Goal: Use online tool/utility: Utilize a website feature to perform a specific function

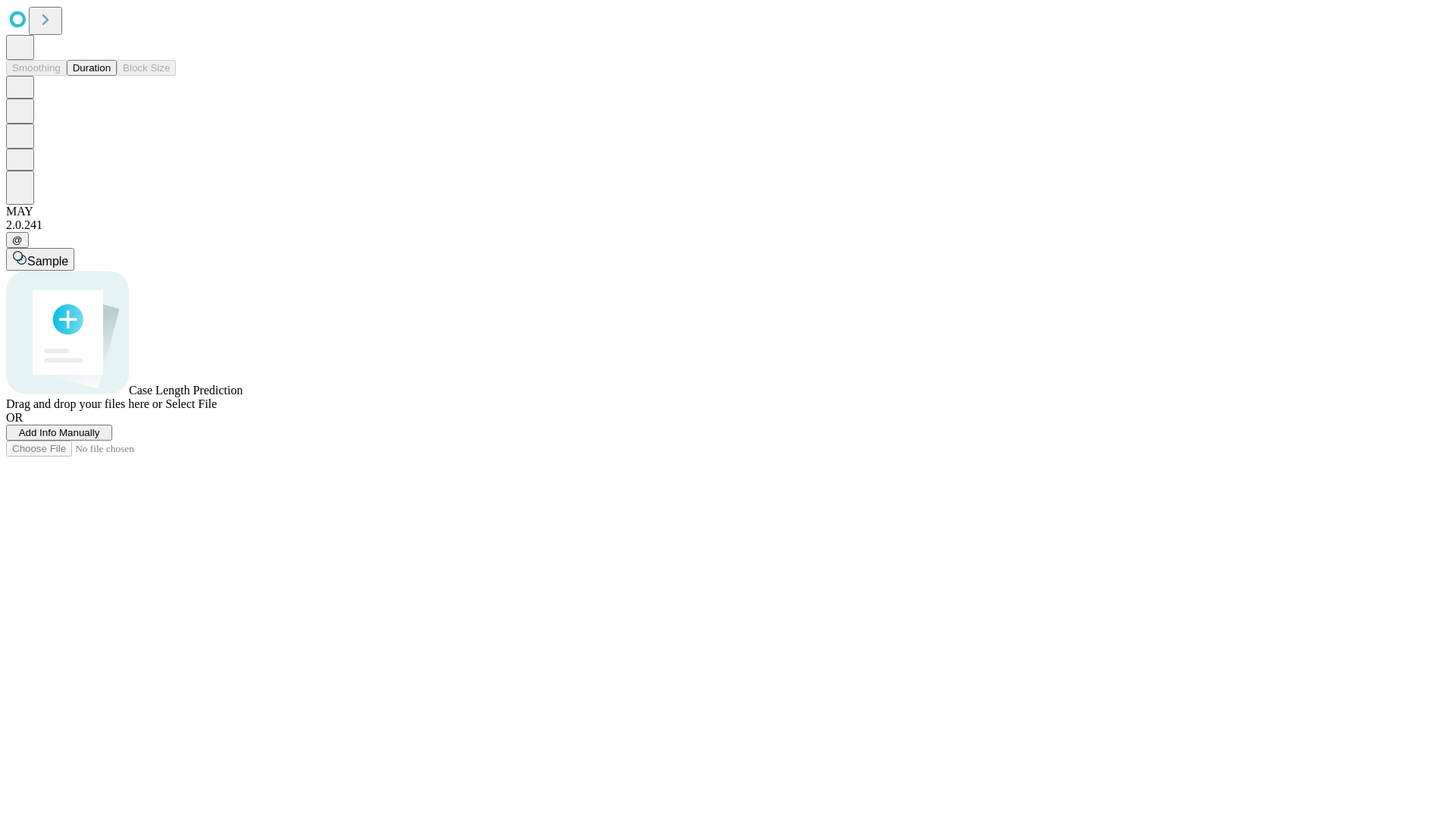
click at [111, 76] on button "Duration" at bounding box center [91, 67] width 50 height 16
click at [100, 439] on span "Add Info Manually" at bounding box center [59, 432] width 81 height 12
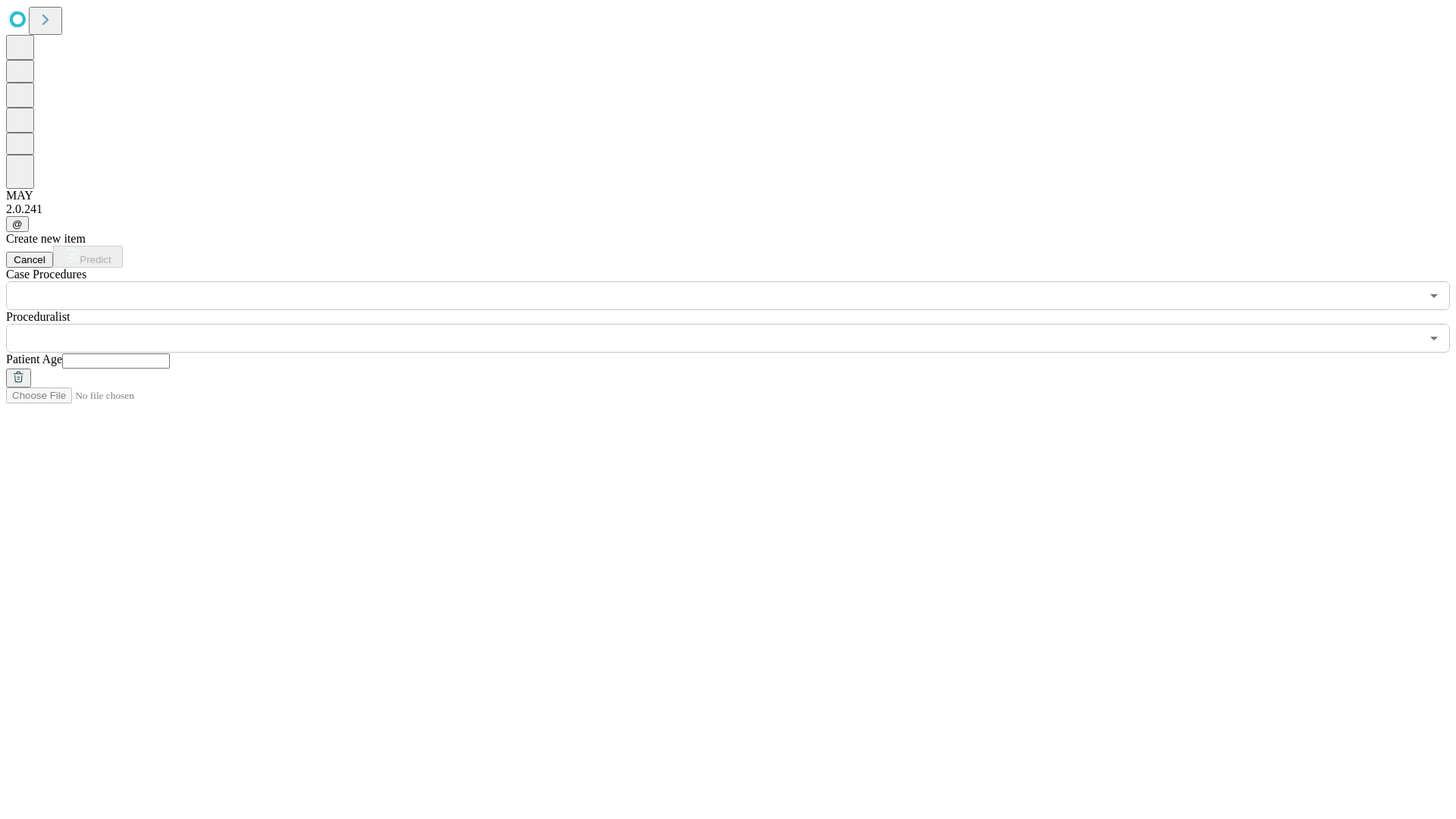
click at [170, 353] on input "text" at bounding box center [115, 361] width 108 height 15
type input "**"
click at [738, 324] on input "text" at bounding box center [714, 338] width 1415 height 29
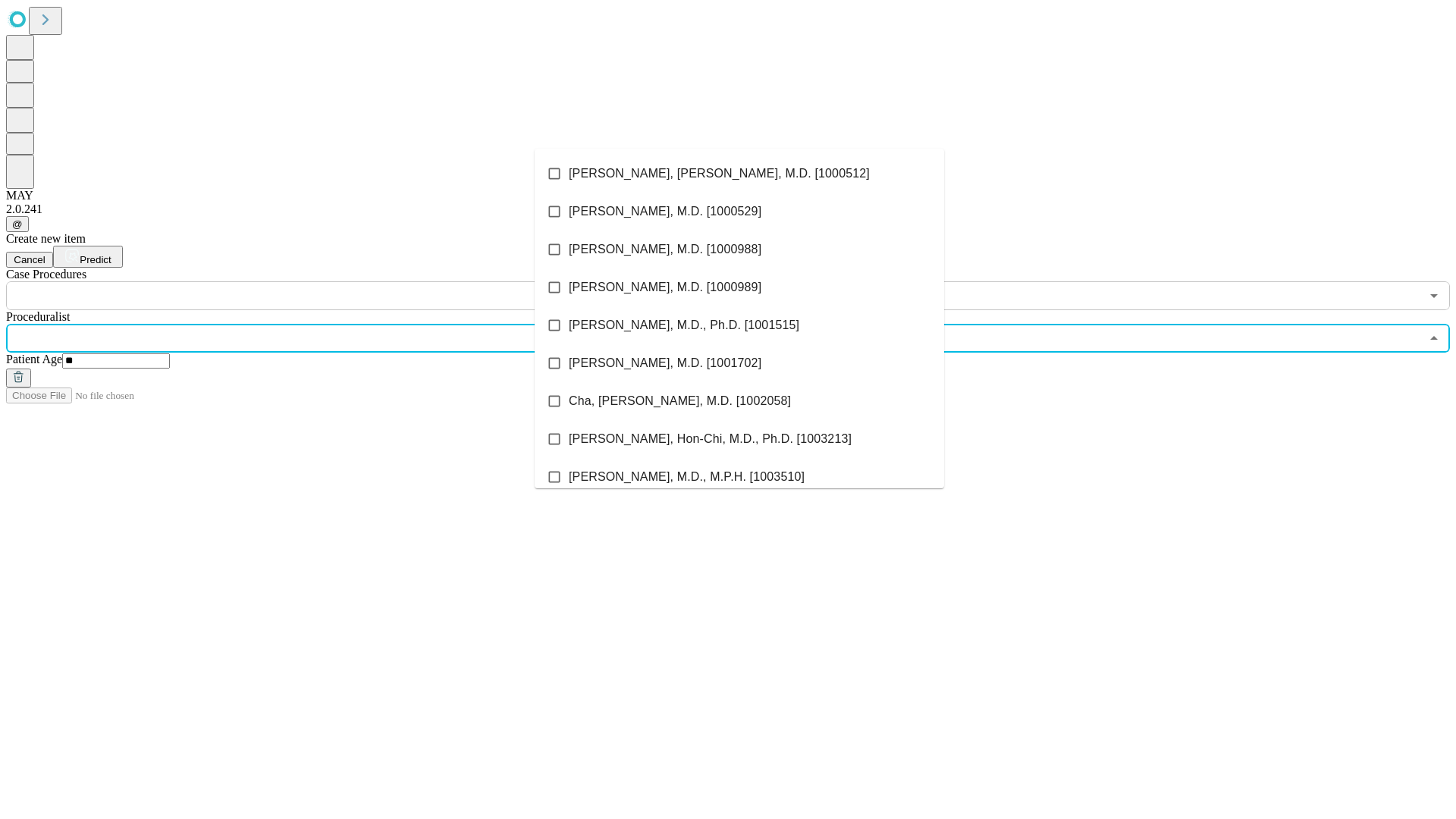
click at [739, 174] on li "[PERSON_NAME], [PERSON_NAME], M.D. [1000512]" at bounding box center [739, 174] width 410 height 38
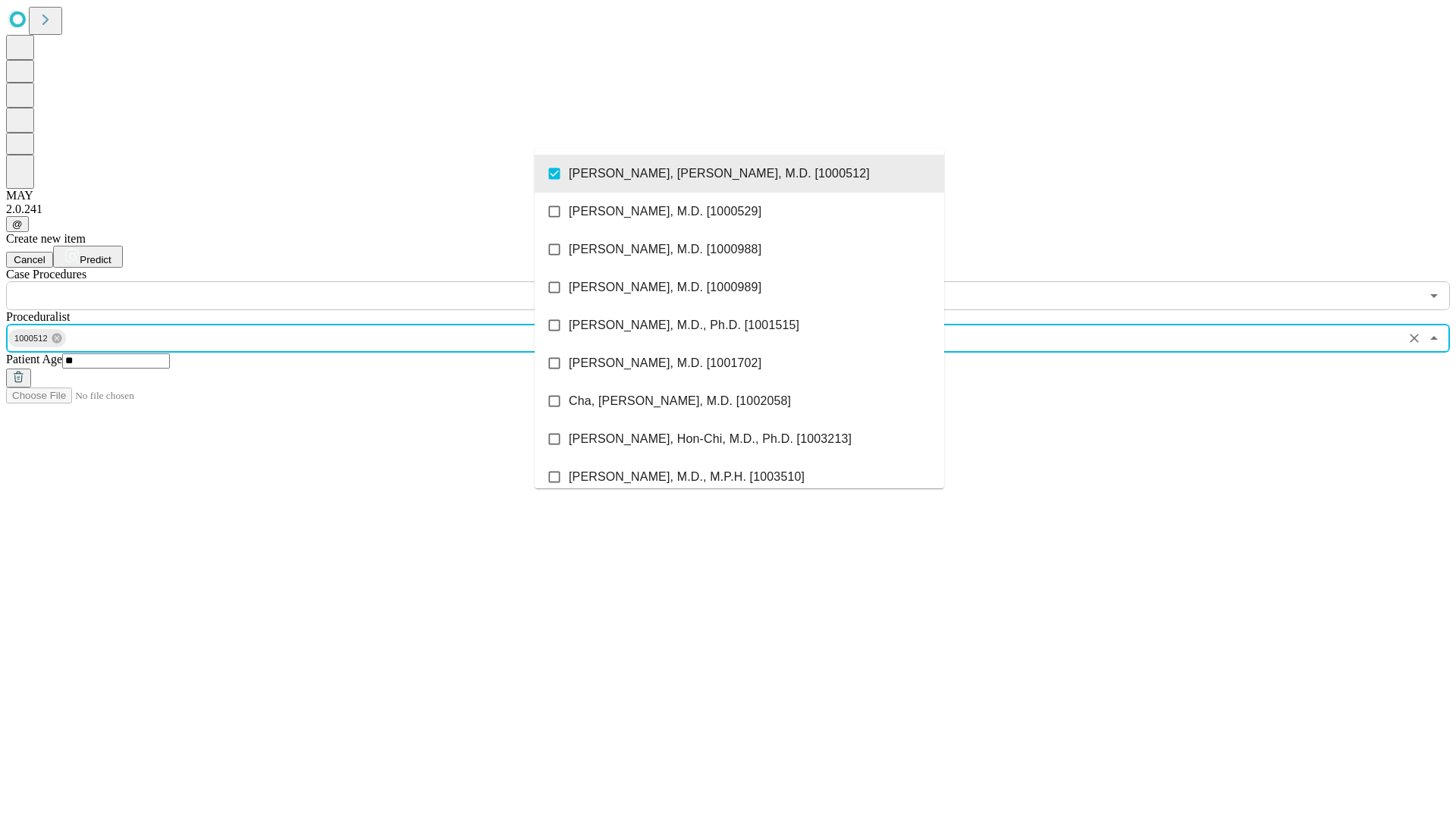
click at [318, 281] on input "text" at bounding box center [714, 295] width 1415 height 29
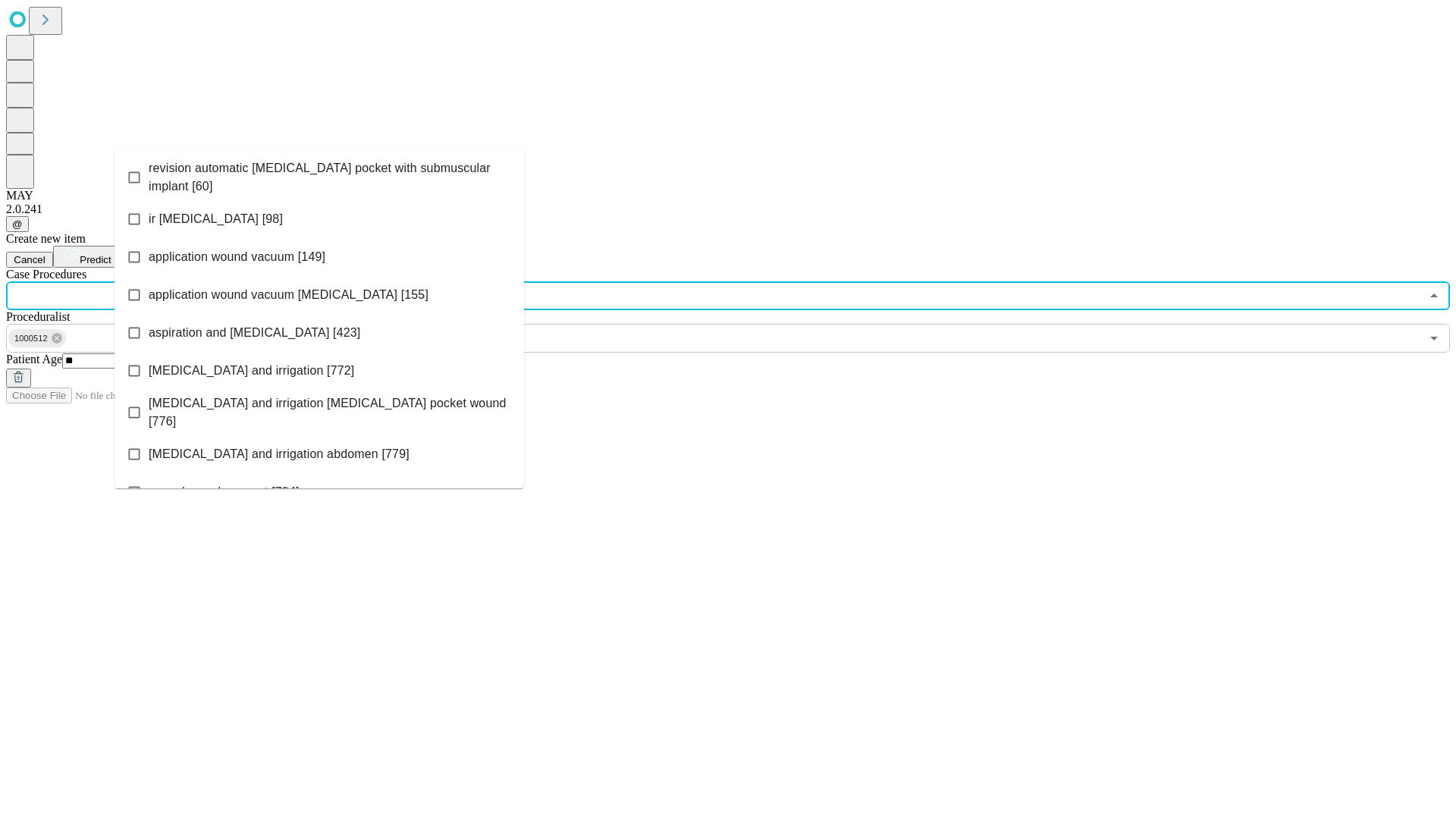
click at [319, 174] on span "revision automatic [MEDICAL_DATA] pocket with submuscular implant [60]" at bounding box center [330, 177] width 363 height 36
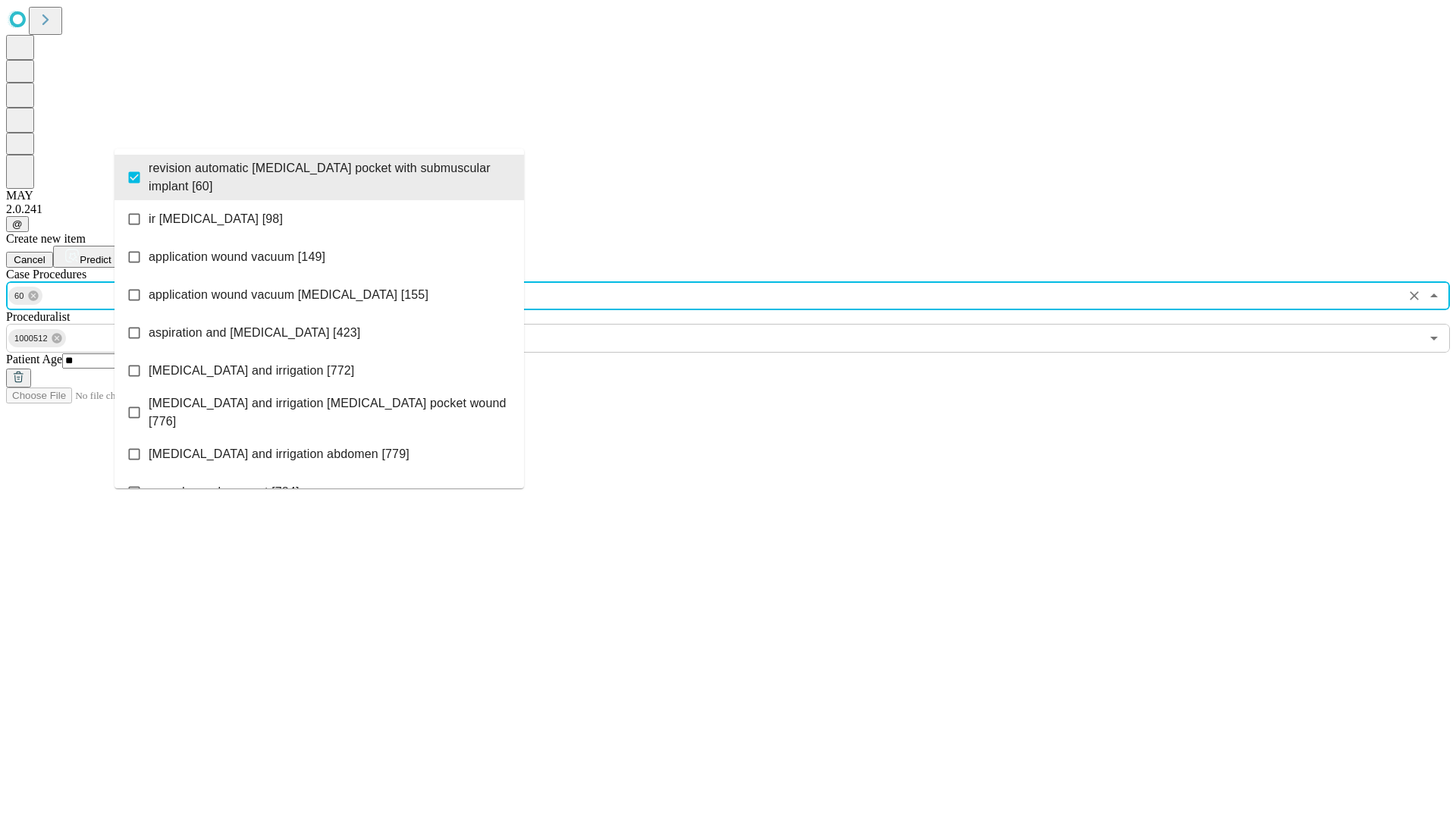
click at [111, 254] on span "Predict" at bounding box center [95, 260] width 31 height 12
